Goal: Information Seeking & Learning: Check status

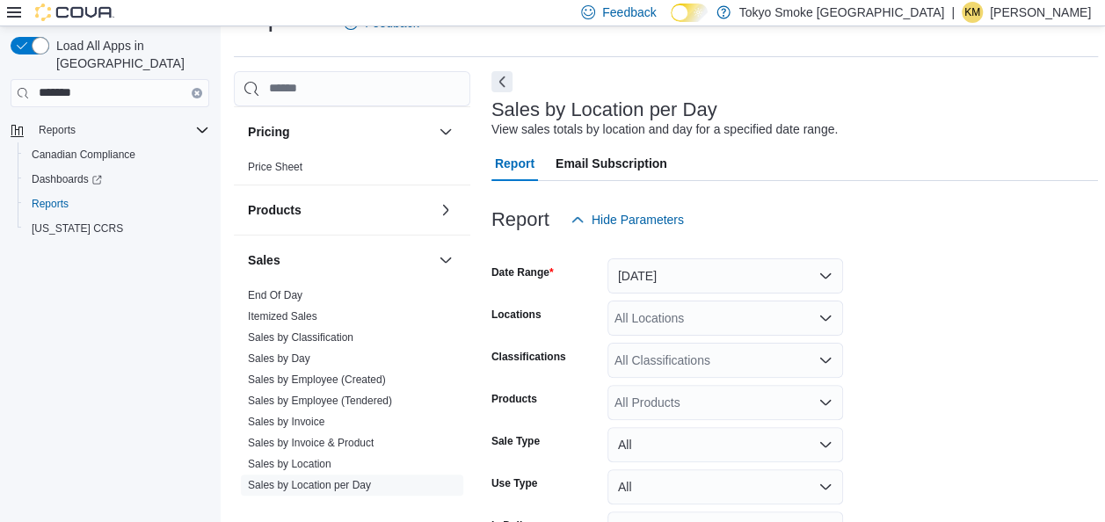
scroll to position [1250, 0]
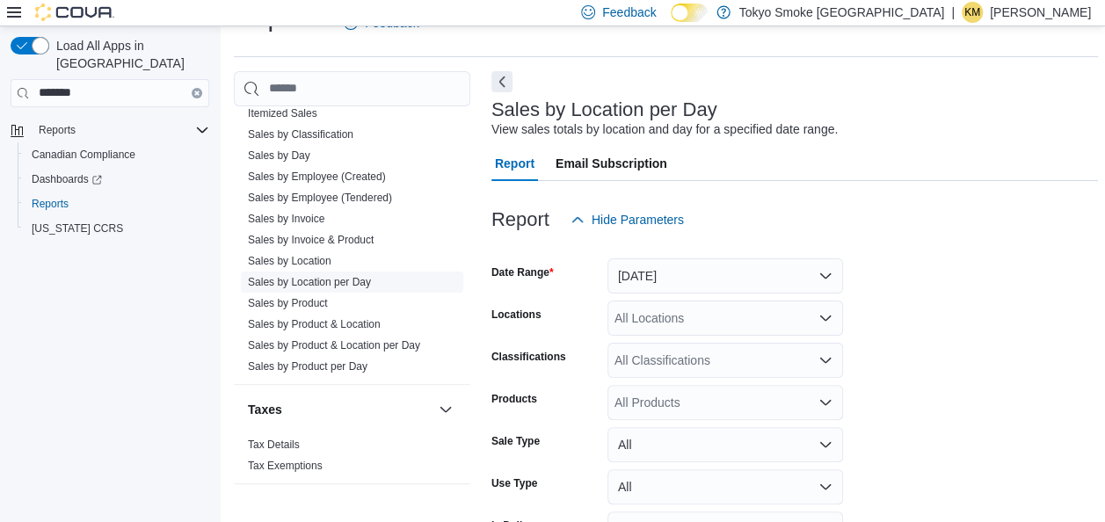
click at [338, 277] on link "Sales by Location per Day" at bounding box center [309, 282] width 123 height 12
click at [1050, 18] on p "[PERSON_NAME]" at bounding box center [1040, 12] width 101 height 21
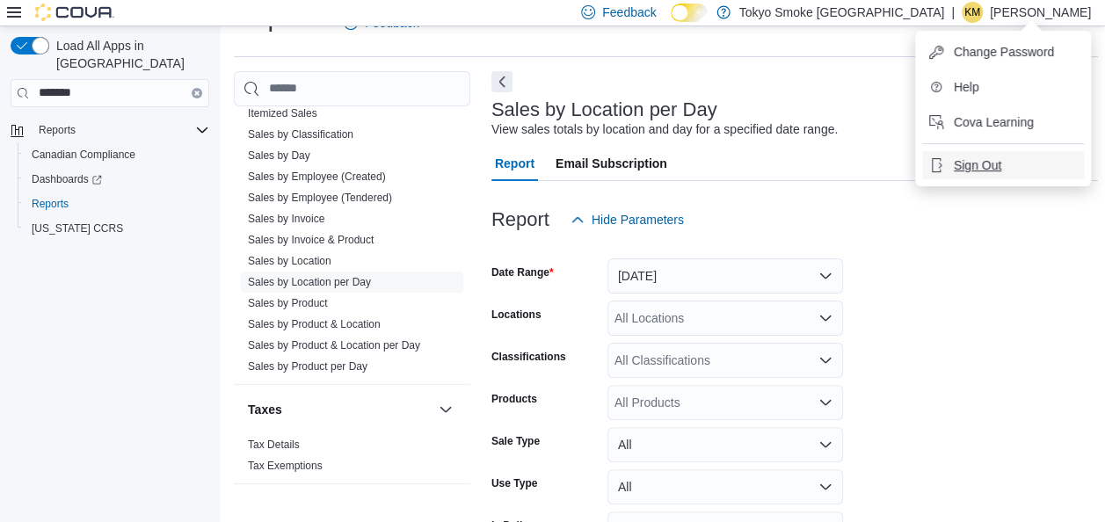
click at [973, 171] on span "Sign Out" at bounding box center [977, 165] width 47 height 18
